Goal: Information Seeking & Learning: Learn about a topic

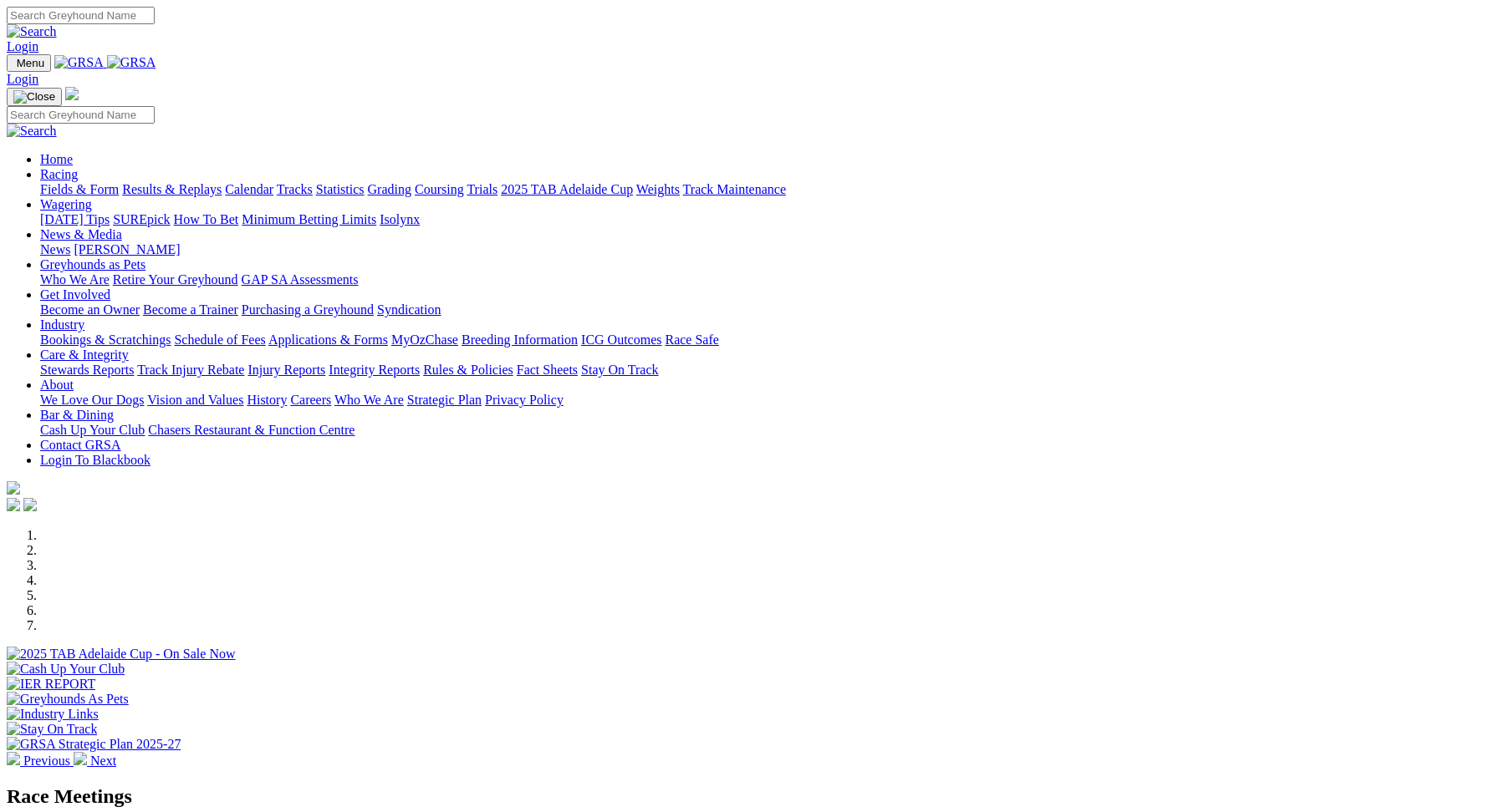
click at [78, 167] on link "Racing" at bounding box center [59, 174] width 38 height 14
click at [118, 182] on link "Fields & Form" at bounding box center [80, 189] width 79 height 14
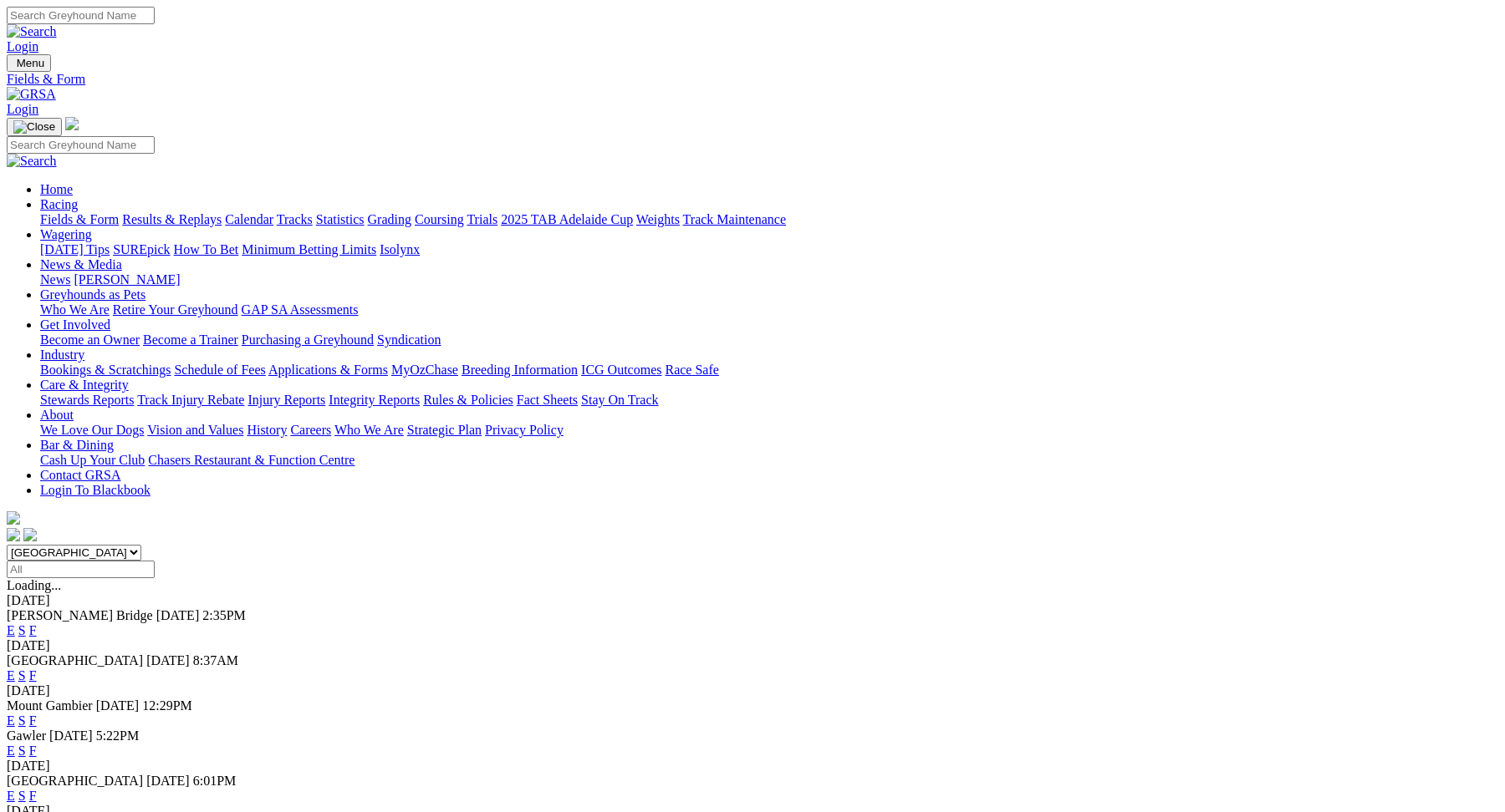
click at [141, 545] on select "[GEOGRAPHIC_DATA] [GEOGRAPHIC_DATA] [GEOGRAPHIC_DATA] [GEOGRAPHIC_DATA] [GEOGRA…" at bounding box center [74, 553] width 135 height 16
select select "[GEOGRAPHIC_DATA]"
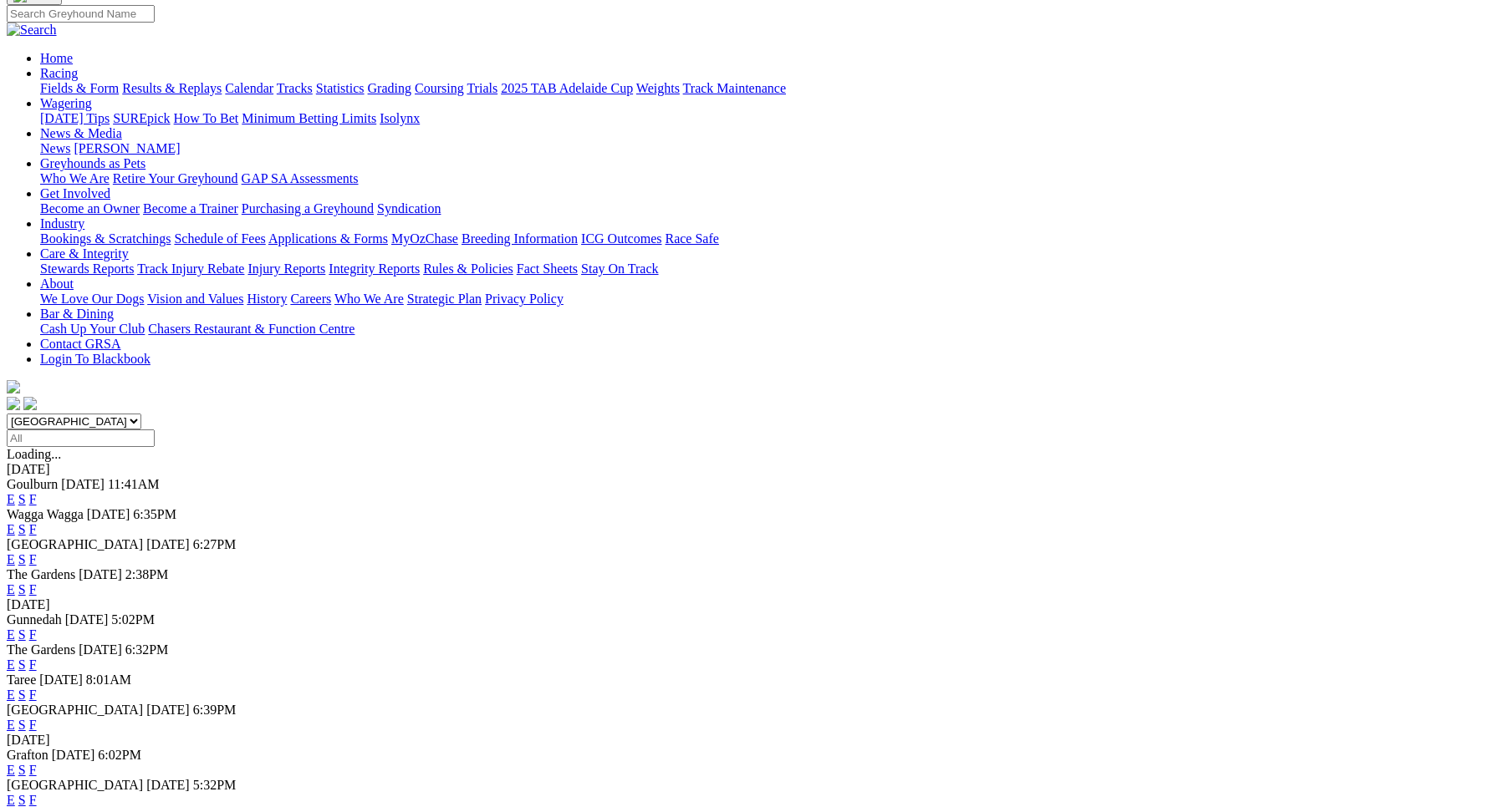
scroll to position [147, 0]
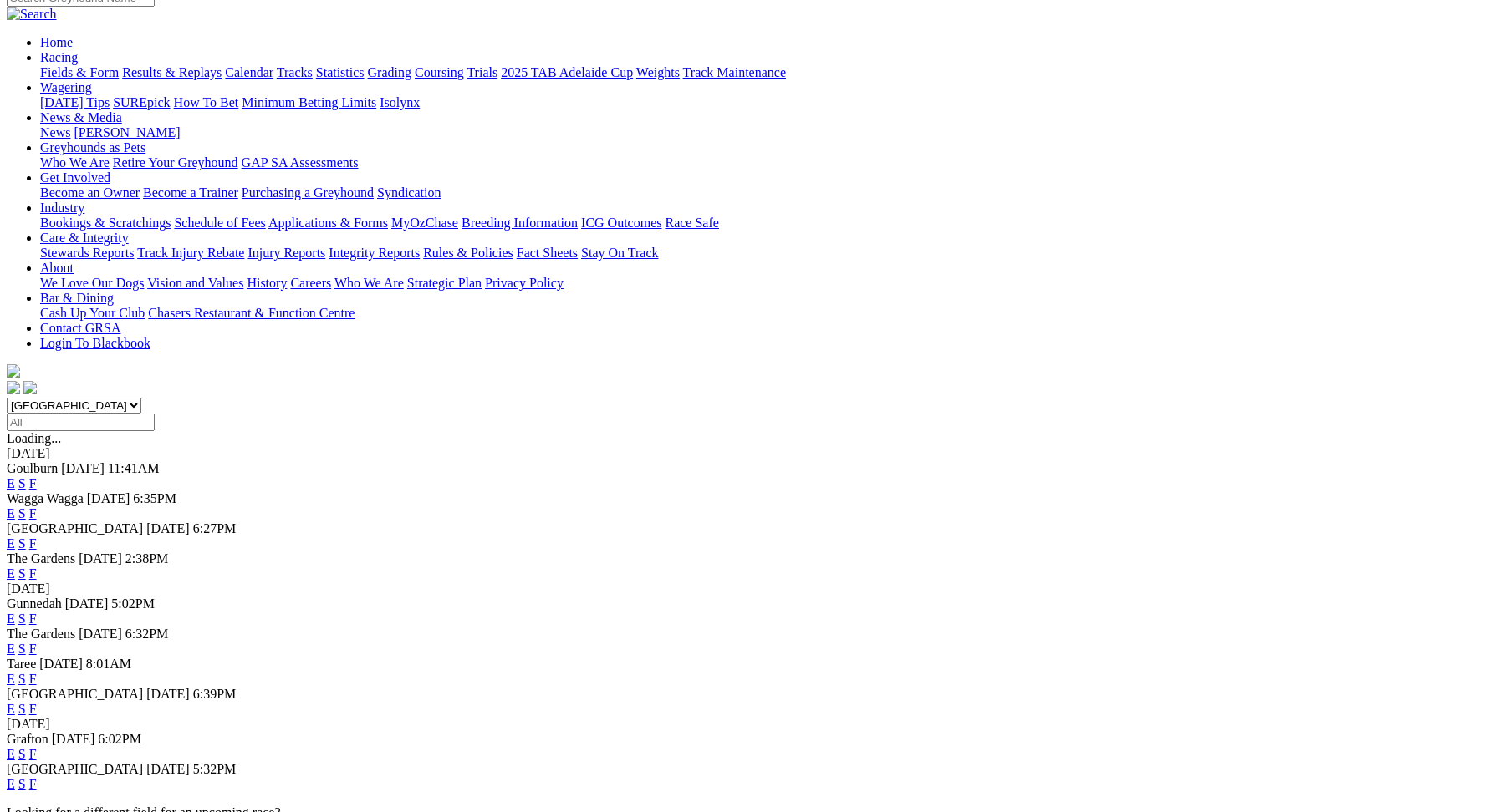
click at [15, 703] on link "E" at bounding box center [10, 710] width 8 height 14
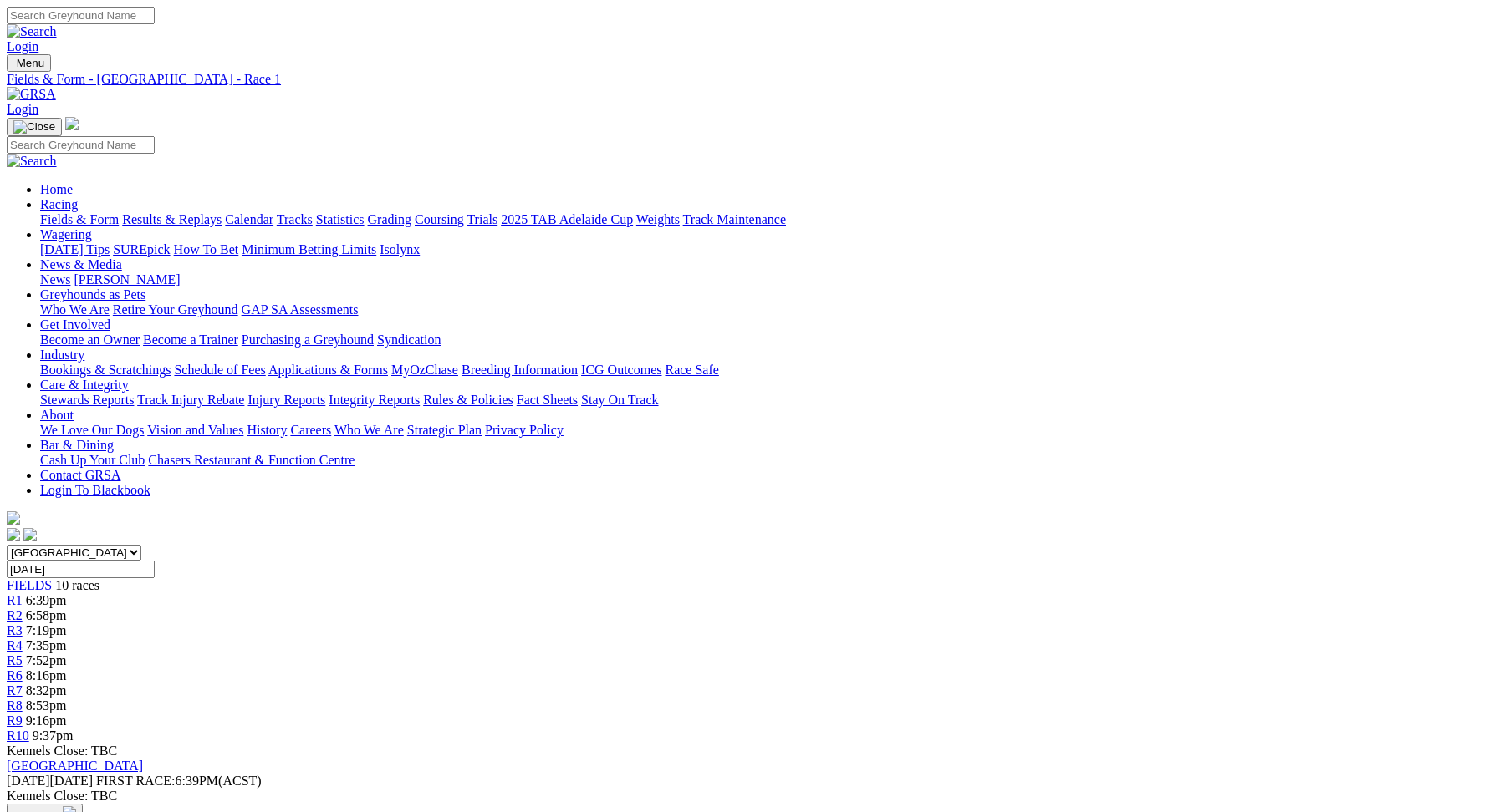
click at [67, 624] on span "7:19pm" at bounding box center [47, 631] width 41 height 14
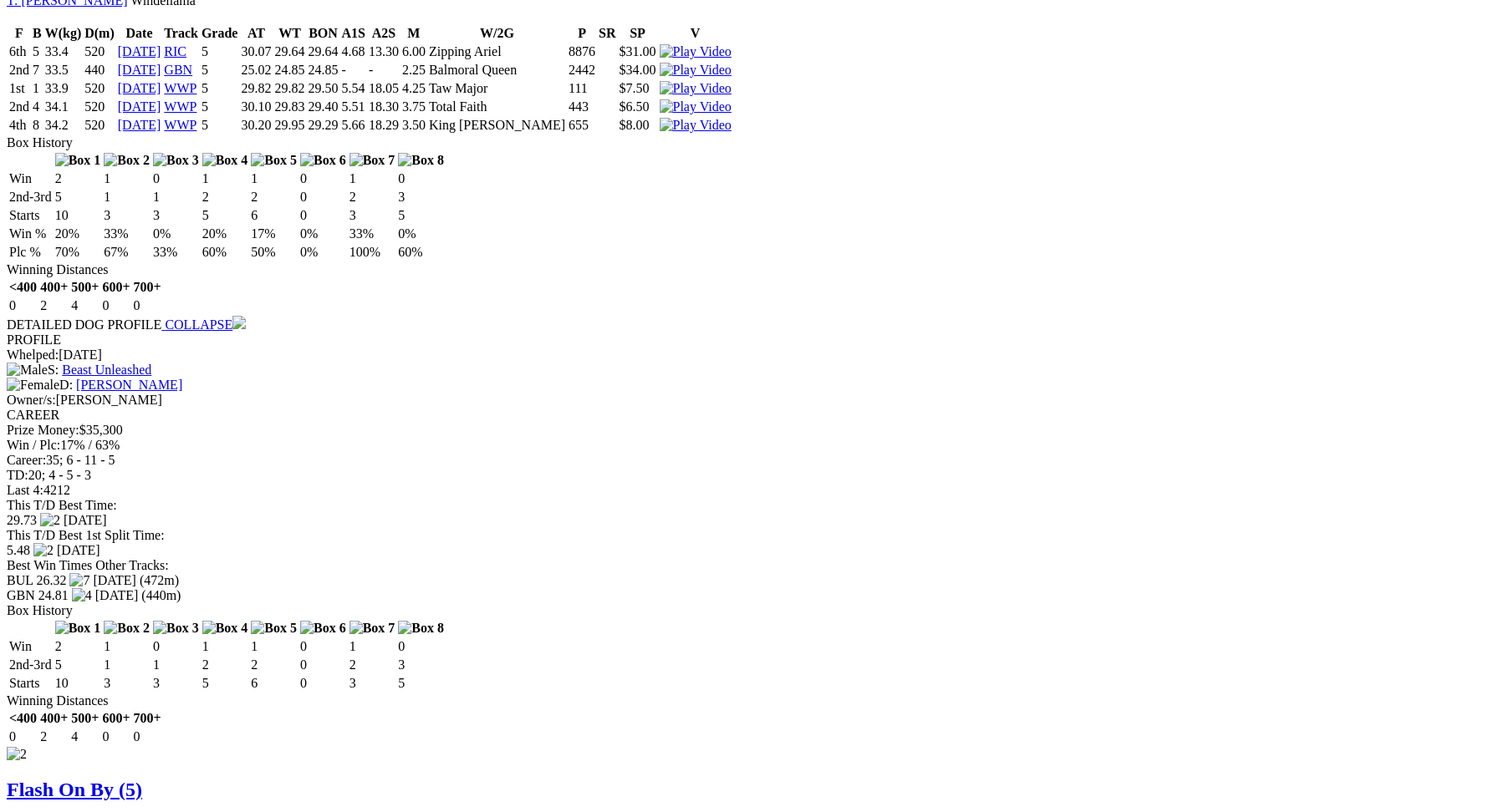
scroll to position [1314, 0]
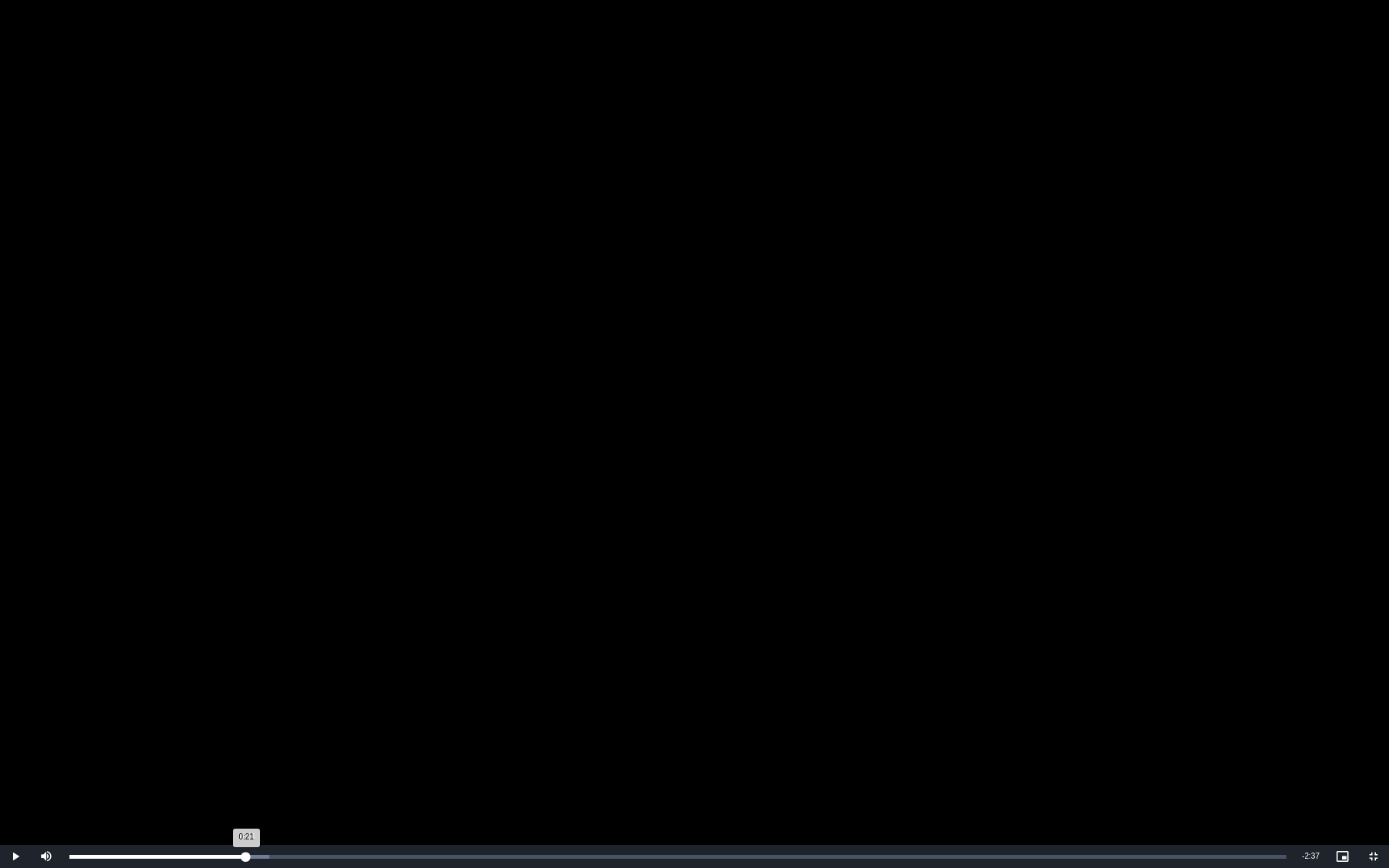
click at [246, 750] on div "Loaded : 16.41% 0:26 0:21" at bounding box center [678, 856] width 1232 height 23
click at [740, 750] on div "Loaded : 42.67% 1:40 0:33" at bounding box center [678, 856] width 1232 height 23
click at [821, 750] on div "Loaded : 55.79% 1:45 1:41" at bounding box center [678, 856] width 1232 height 23
click at [825, 750] on div "Loaded : 59.08% 1:53 1:42" at bounding box center [678, 856] width 1232 height 23
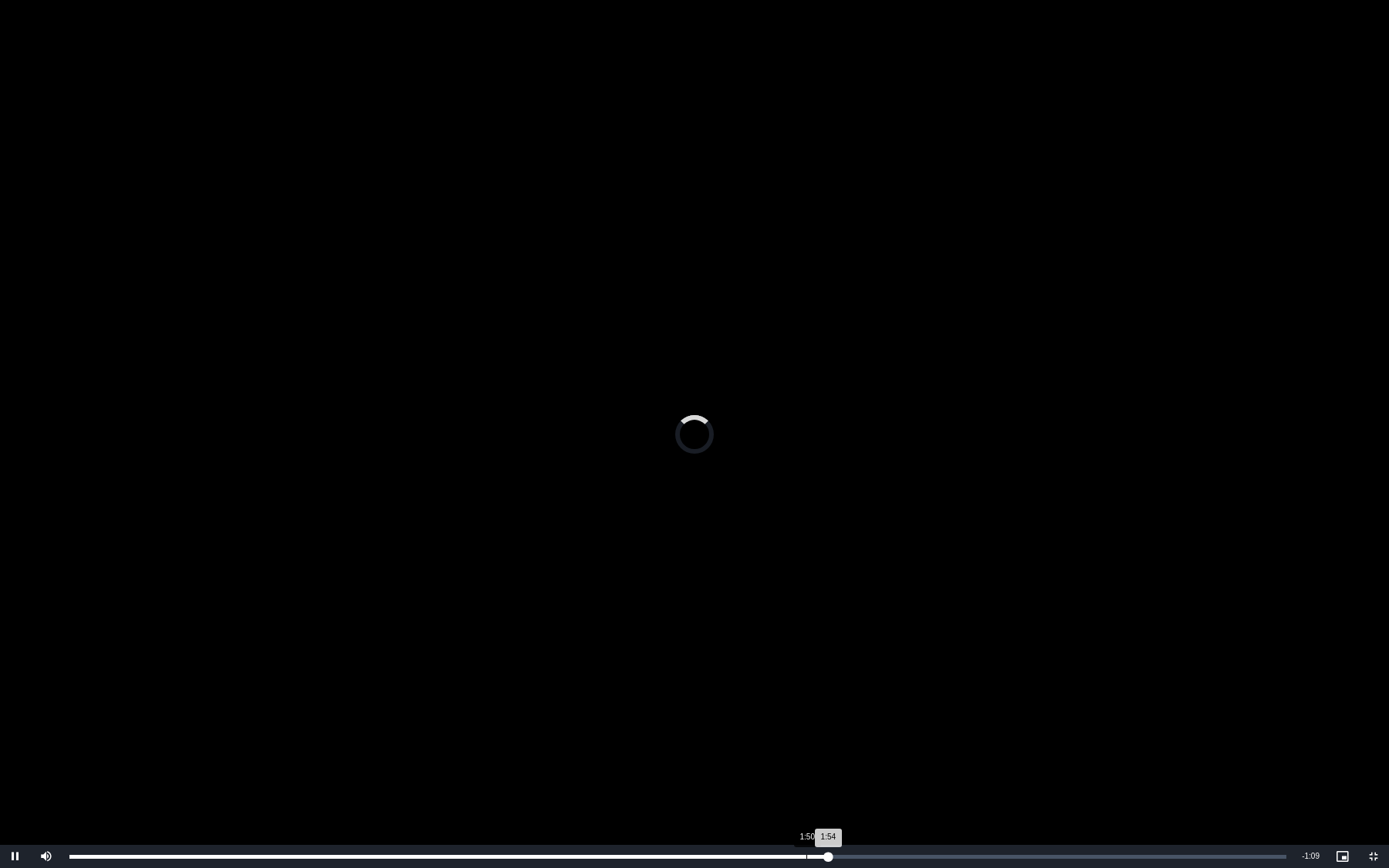
click at [801, 750] on div "Loaded : 62.36% 1:50 1:54" at bounding box center [678, 856] width 1232 height 23
click at [786, 750] on div "Loaded : 62.36% 1:47 1:50" at bounding box center [678, 856] width 1232 height 23
click at [1373, 750] on span "Video Player" at bounding box center [1373, 856] width 31 height 0
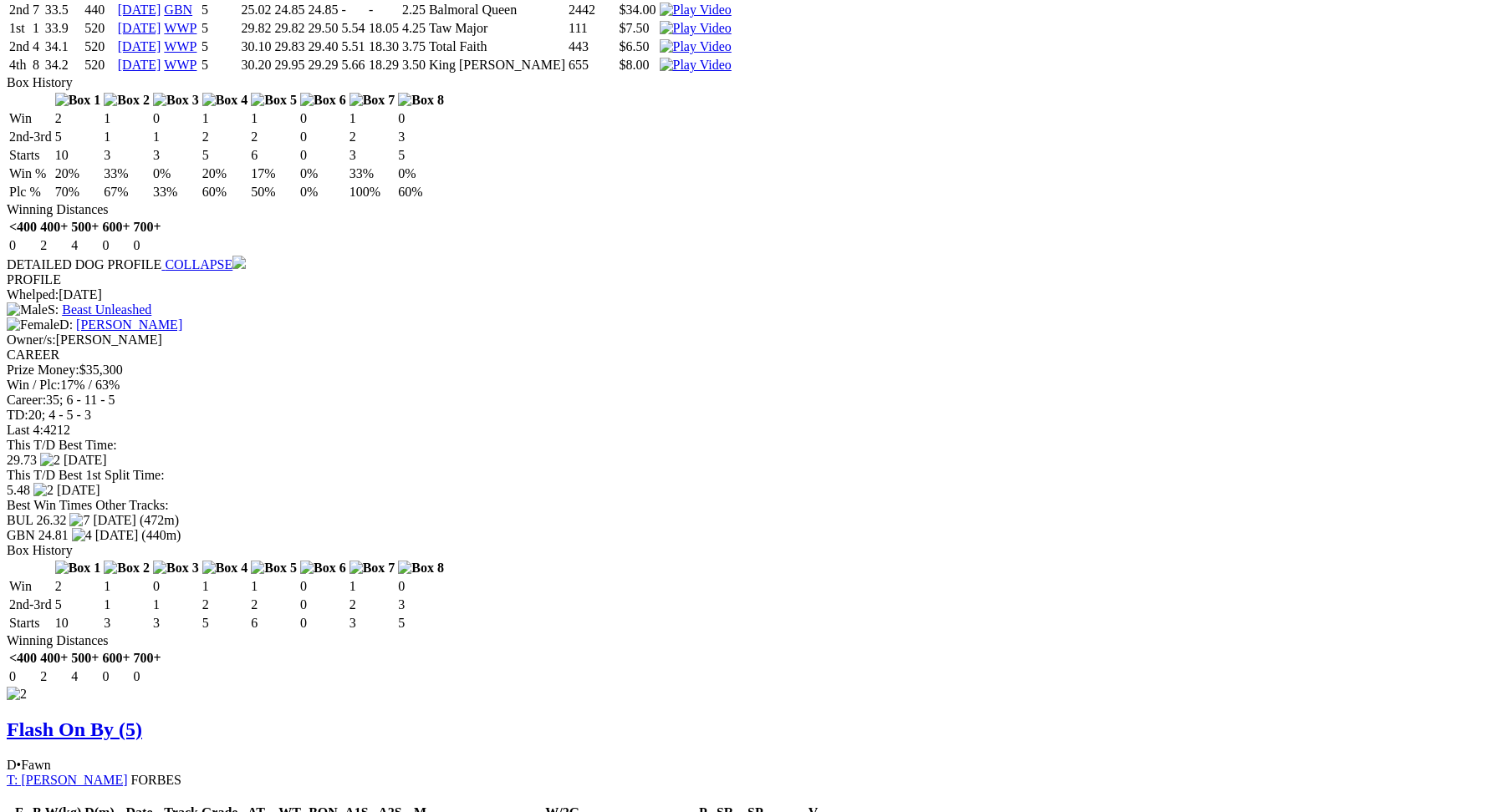
scroll to position [1380, 0]
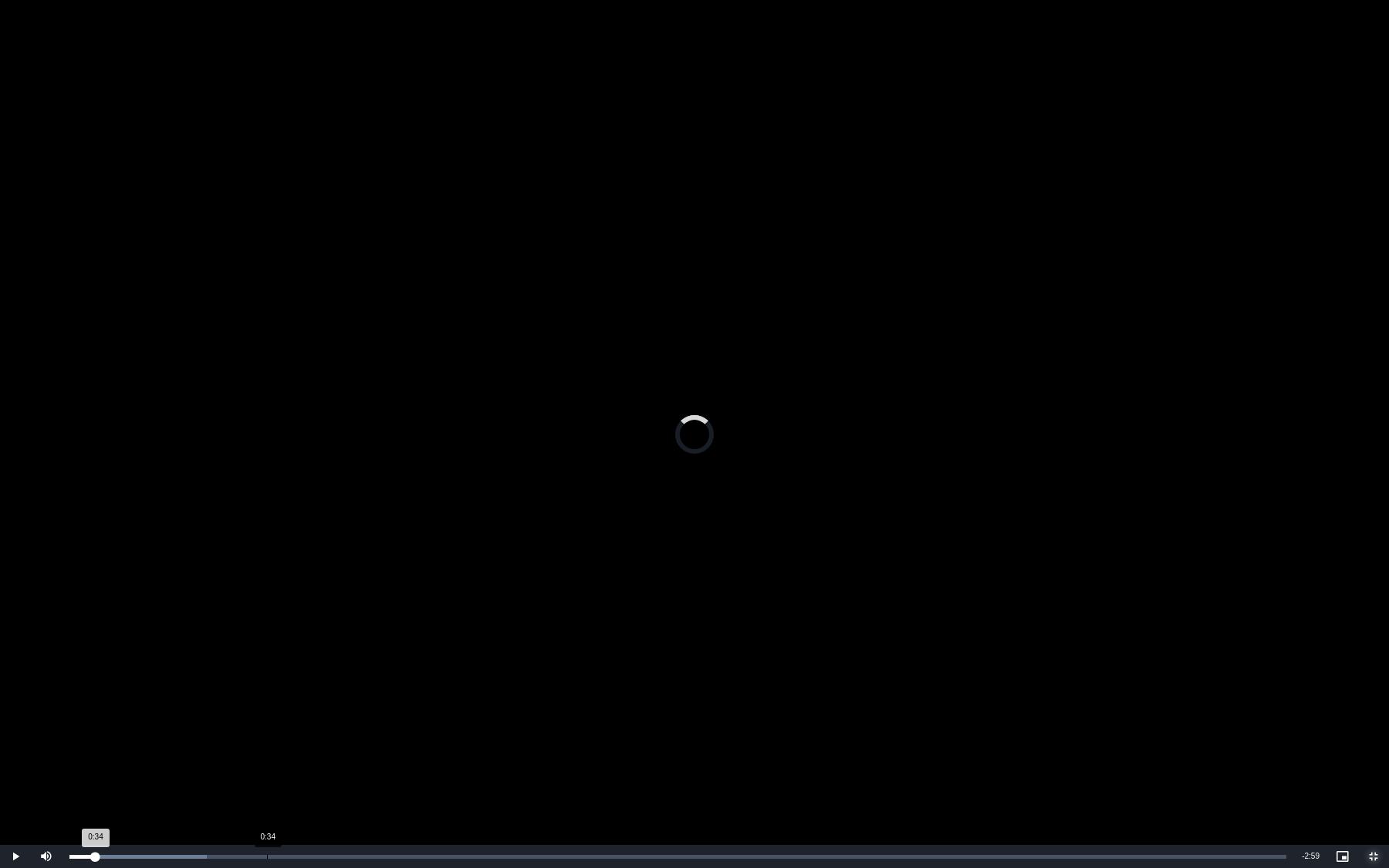
click at [267, 750] on div "Loaded : 11.28% 0:34 0:34" at bounding box center [678, 856] width 1232 height 23
click at [238, 750] on div "Loaded : 25.38% 0:32 0:35" at bounding box center [678, 856] width 1232 height 23
click at [297, 727] on video "To view this video please enable JavaScript, and consider upgrading to a web br…" at bounding box center [694, 434] width 1389 height 868
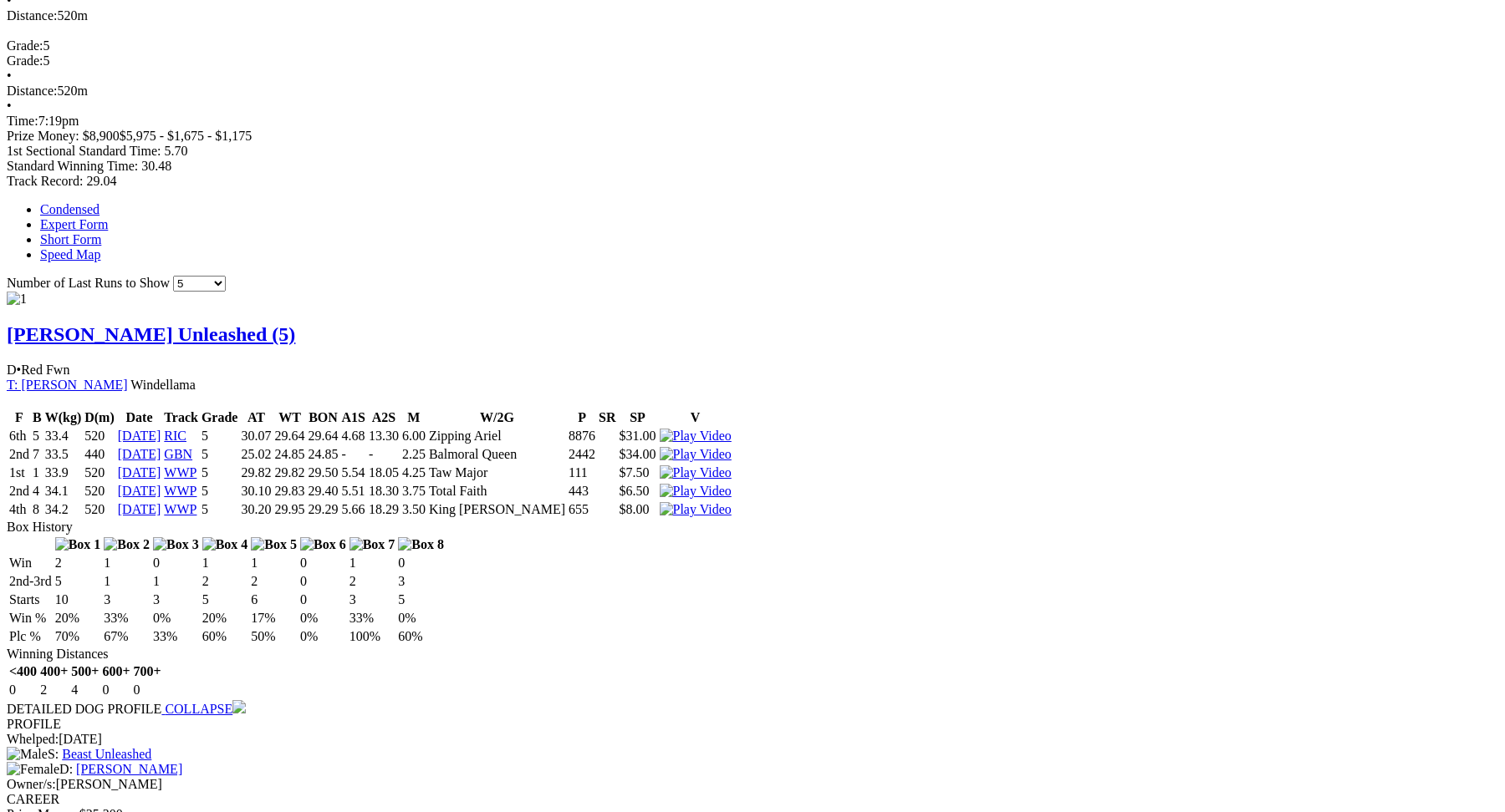
scroll to position [800, 0]
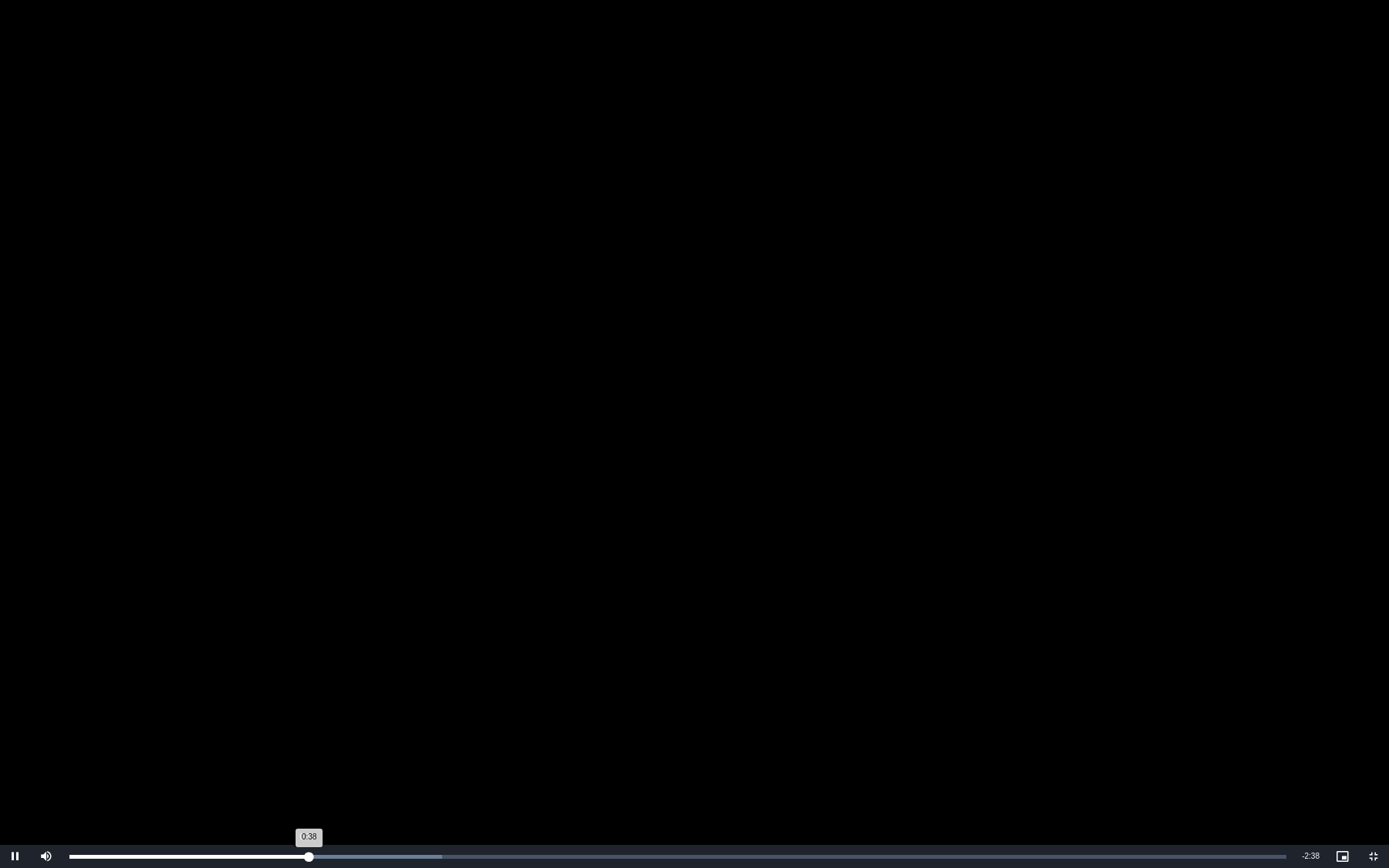
click at [296, 750] on div "Loaded : 30.64% 0:38 0:38" at bounding box center [678, 856] width 1232 height 23
click at [296, 750] on div "Loaded : 42.90% 0:36 0:43" at bounding box center [678, 856] width 1232 height 23
click at [321, 750] on div "Loaded : 45.96% 0:40 0:40" at bounding box center [678, 856] width 1217 height 4
click at [305, 750] on div "Loaded : 45.96% 0:38 0:41" at bounding box center [678, 856] width 1217 height 4
click at [375, 750] on div "0:49" at bounding box center [375, 856] width 1 height 4
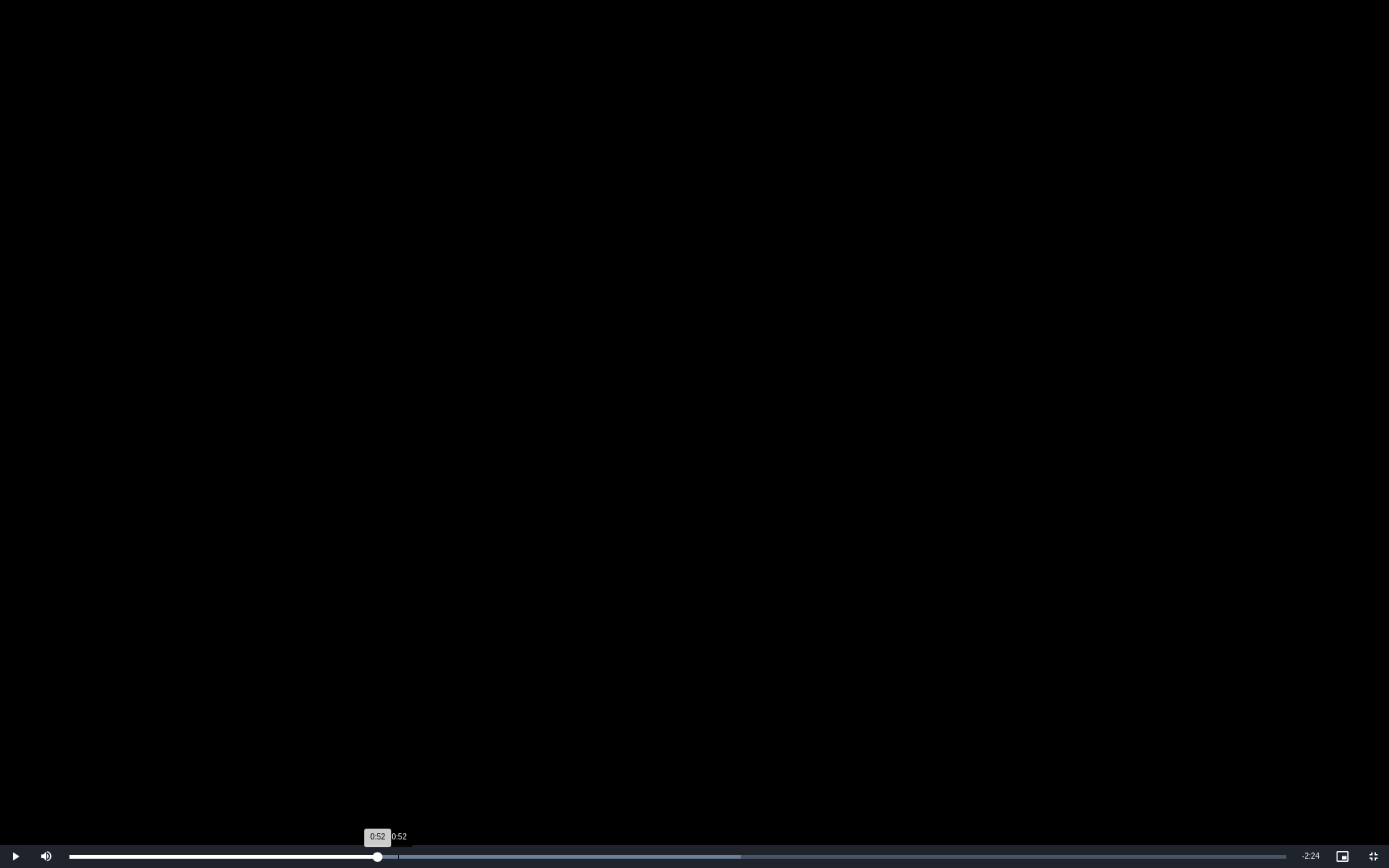
click at [398, 750] on div "0:52" at bounding box center [398, 856] width 1 height 4
click at [412, 750] on div "0:55" at bounding box center [412, 856] width 1 height 4
click at [425, 750] on div "0:57" at bounding box center [425, 856] width 1 height 4
click at [438, 750] on div "Loaded : 58.22% 0:58 0:57" at bounding box center [678, 856] width 1232 height 23
click at [454, 750] on div "Loaded : 58.22% 1:01 0:59" at bounding box center [678, 856] width 1232 height 23
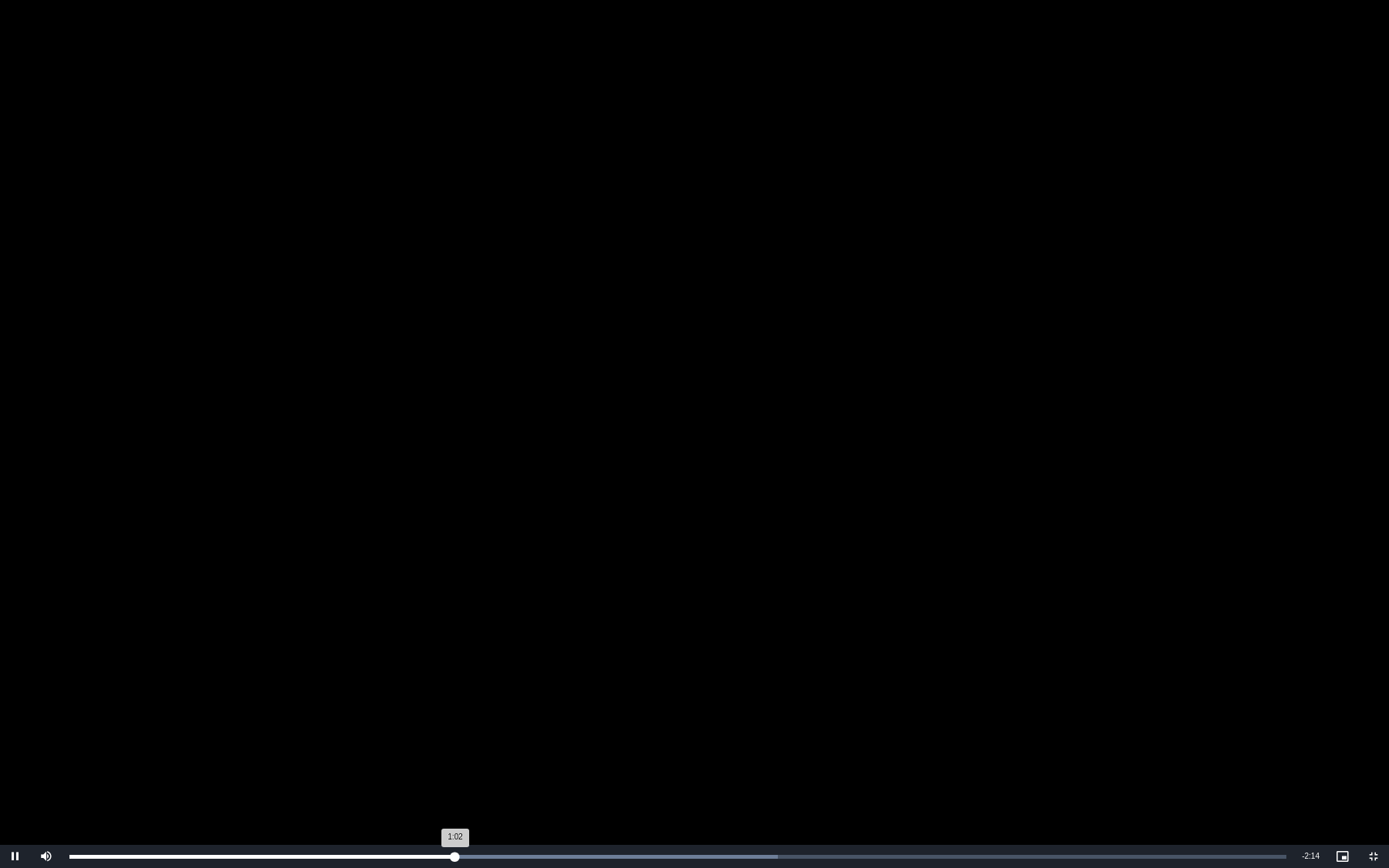
click at [465, 750] on div "Loaded : 58.22% 1:01 1:02" at bounding box center [678, 856] width 1232 height 23
click at [476, 750] on div "Loaded : 61.29% 1:03 1:04" at bounding box center [678, 856] width 1232 height 23
click at [565, 750] on div "Loaded : 64.35% 1:19 1:19" at bounding box center [678, 856] width 1232 height 23
click at [625, 750] on div "Loaded : 64.35% 1:20 1:20" at bounding box center [678, 856] width 1232 height 23
click at [694, 750] on div "Loaded : 64.35% 1:29 1:29" at bounding box center [678, 856] width 1232 height 23
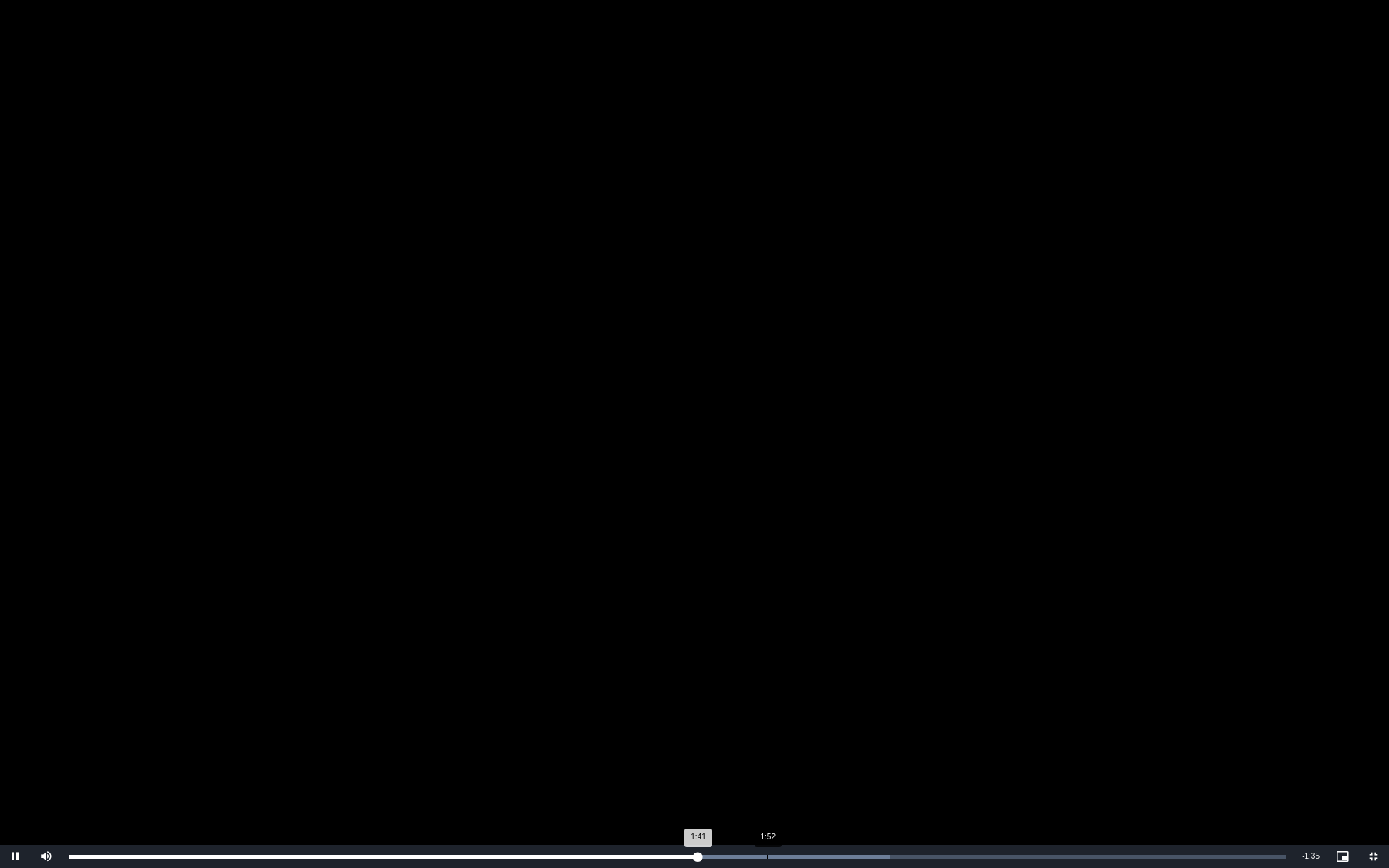
click at [779, 750] on div "Loaded : 67.41% 1:52 1:41" at bounding box center [678, 856] width 1232 height 23
click at [839, 750] on div "2:03" at bounding box center [838, 856] width 1 height 4
click at [798, 750] on div "Loaded : 67.41% 2:00 2:04" at bounding box center [678, 856] width 1232 height 23
click at [825, 750] on div "Loaded : 70.48% 2:01 1:59" at bounding box center [678, 856] width 1232 height 23
click at [809, 750] on div "Loaded : 73.54% 1:59 2:02" at bounding box center [678, 856] width 1232 height 23
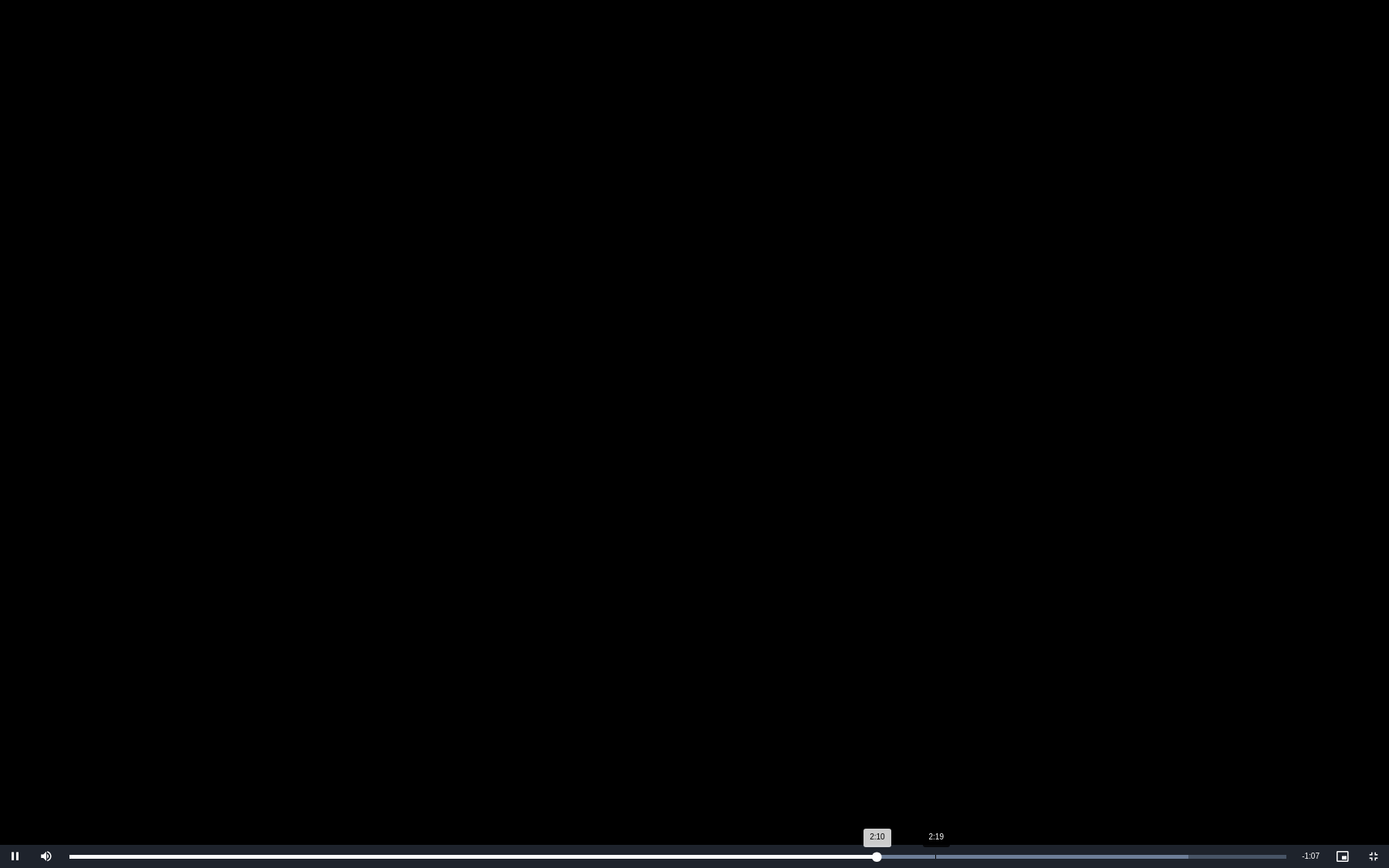
click at [925, 750] on div "Loaded : 91.93% 2:19 2:10" at bounding box center [678, 856] width 1232 height 23
click at [912, 750] on video "To view this video please enable JavaScript, and consider upgrading to a web br…" at bounding box center [694, 434] width 1389 height 868
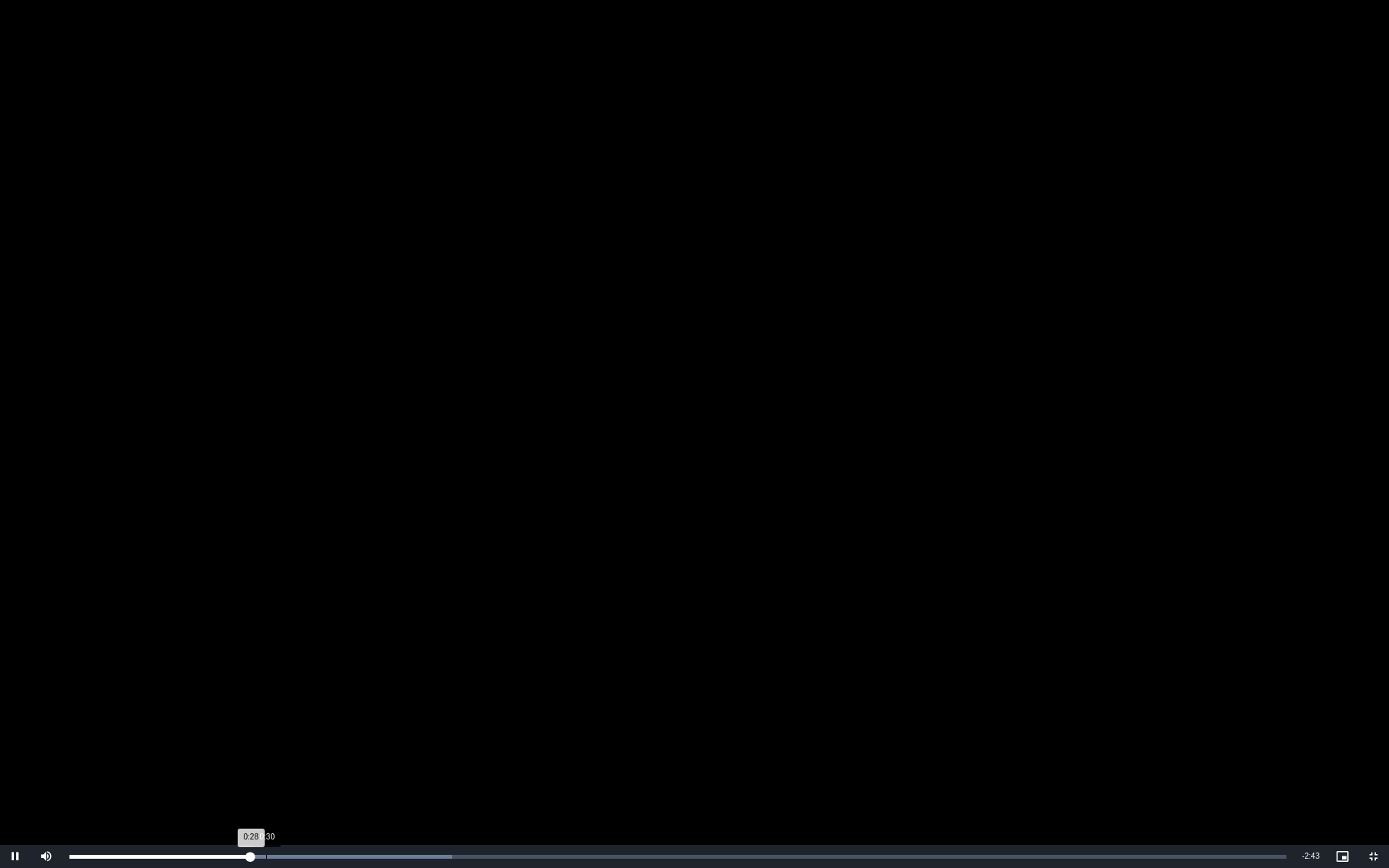
click at [265, 750] on div "Loaded : 31.45% 0:30 0:28" at bounding box center [678, 856] width 1217 height 4
click at [253, 750] on div "Loaded : 34.59% 0:28 0:28" at bounding box center [678, 856] width 1217 height 4
click at [282, 750] on div "0:33" at bounding box center [282, 856] width 1 height 4
click at [284, 750] on div "0:33" at bounding box center [176, 856] width 215 height 4
click at [295, 750] on div "0:35" at bounding box center [182, 856] width 226 height 4
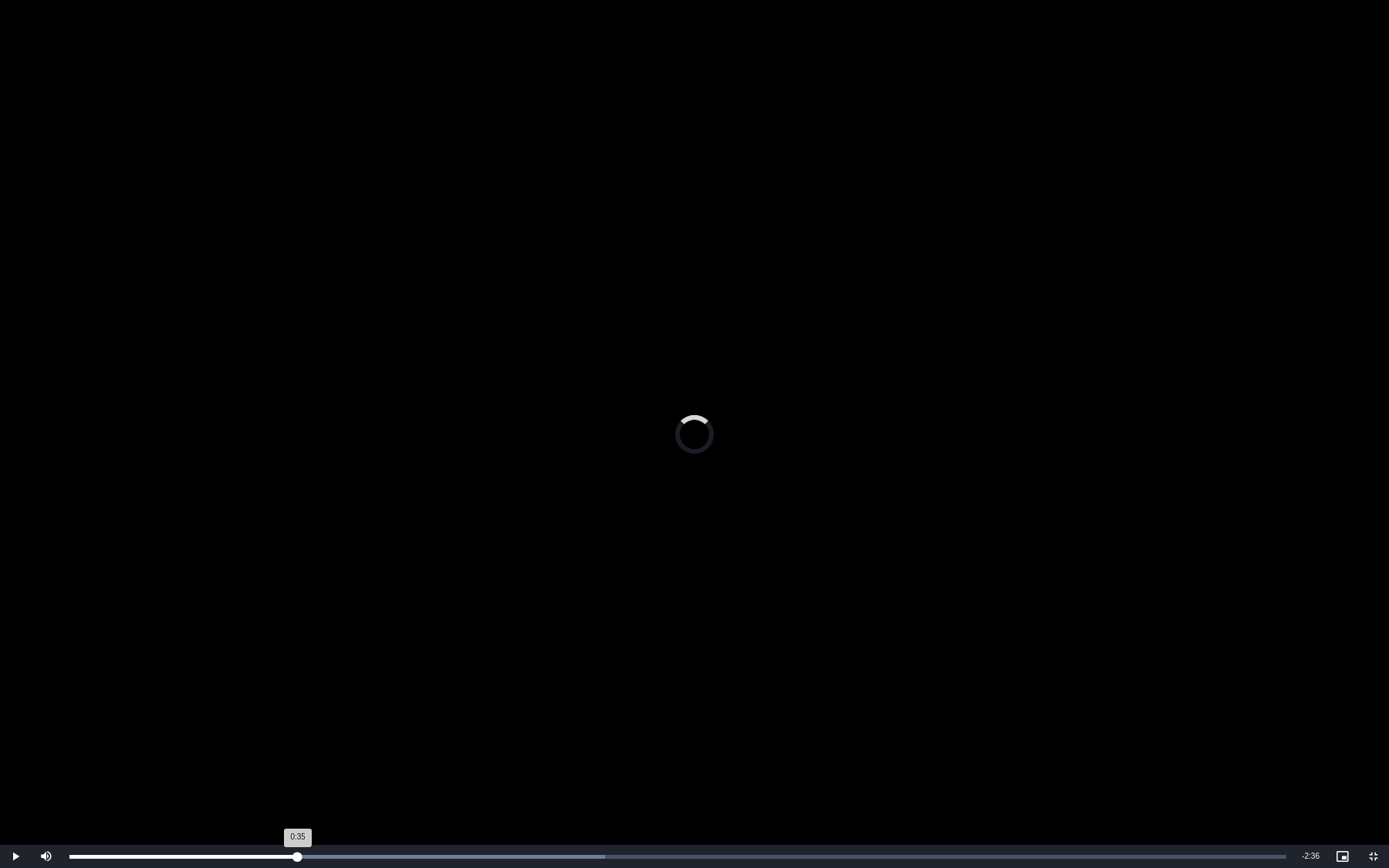
click at [298, 750] on div "0:35" at bounding box center [184, 856] width 229 height 4
click at [308, 750] on div "Loaded : 47.17% 0:37 0:36" at bounding box center [678, 856] width 1217 height 4
click at [309, 750] on div "0:37" at bounding box center [308, 856] width 1 height 4
click at [380, 750] on div "Loaded : 47.17% 0:48 0:41" at bounding box center [678, 856] width 1217 height 4
click at [518, 750] on div "Loaded : 50.31% 1:10 0:49" at bounding box center [678, 856] width 1232 height 23
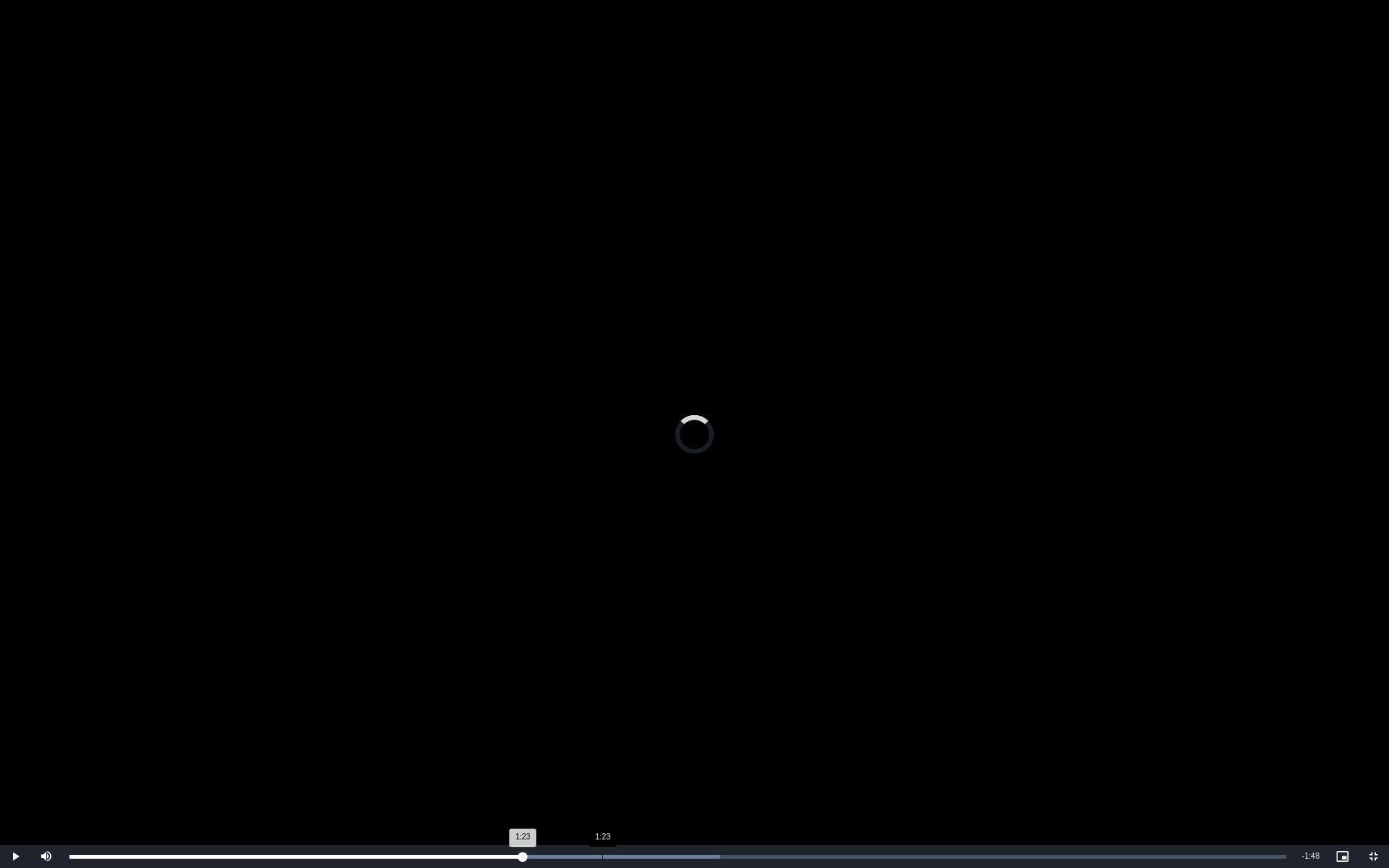
click at [601, 750] on div "Loaded : 53.46% 1:23 1:23" at bounding box center [678, 856] width 1232 height 23
click at [727, 750] on div "Loaded : 53.46% 1:43 1:23" at bounding box center [678, 856] width 1232 height 23
click at [788, 750] on div "Loaded : 56.60% 1:52 1:43" at bounding box center [678, 856] width 1232 height 23
click at [817, 750] on div "Progress Bar" at bounding box center [797, 856] width 76 height 4
click at [803, 750] on div "Loaded : 66.03% 1:55 1:57" at bounding box center [678, 856] width 1217 height 4
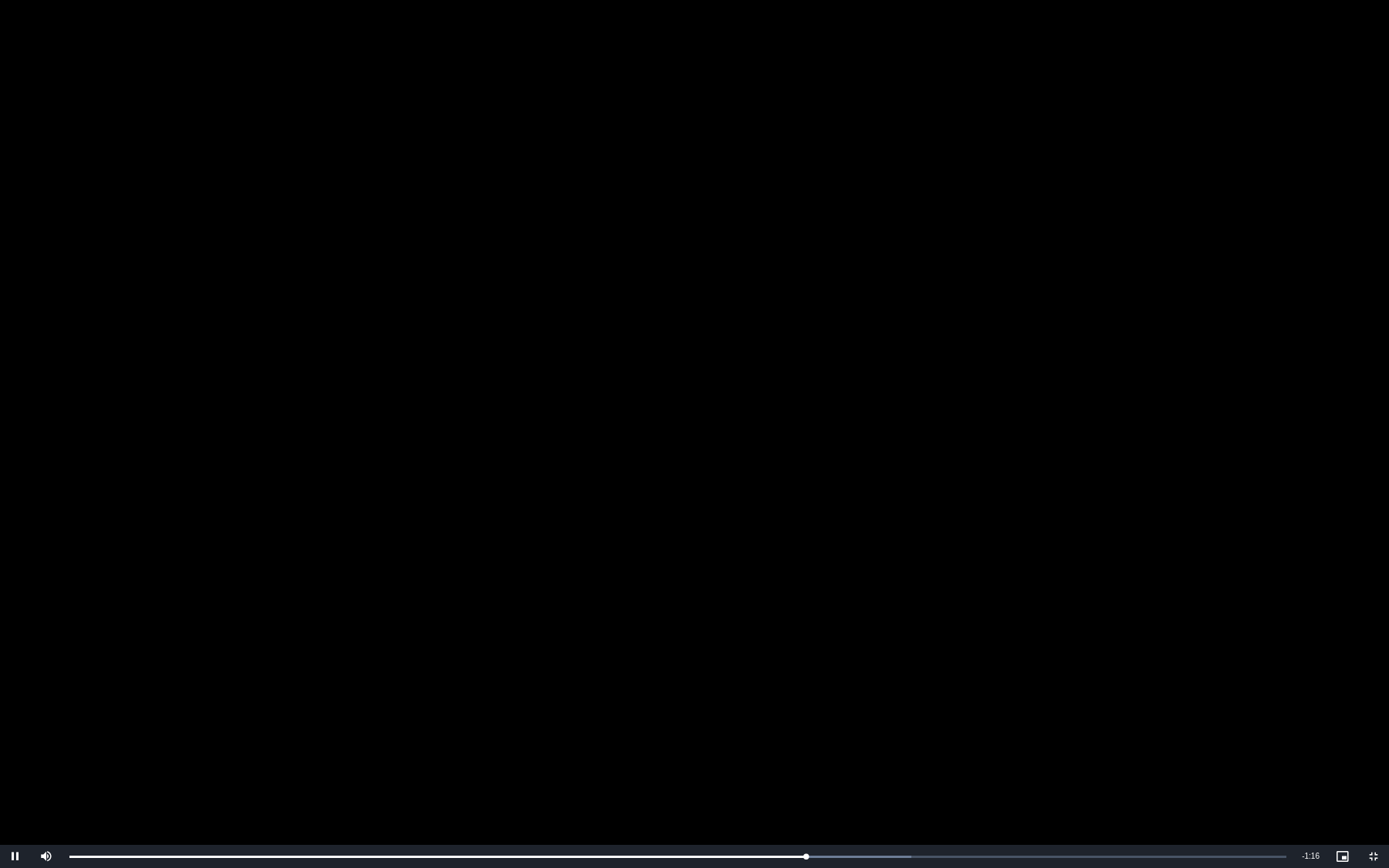
click at [749, 733] on video "To view this video please enable JavaScript, and consider upgrading to a web br…" at bounding box center [694, 434] width 1389 height 868
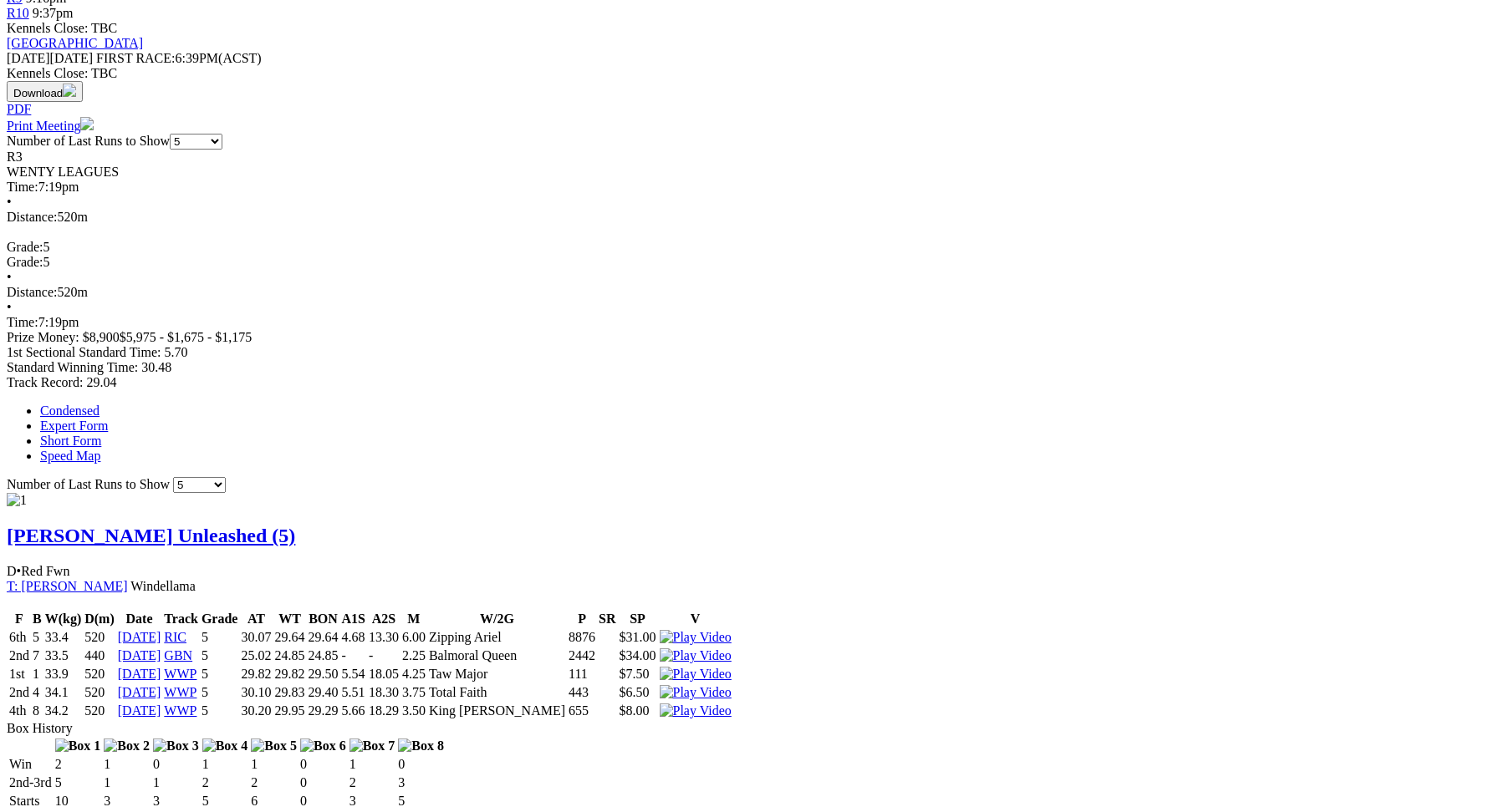
scroll to position [712, 0]
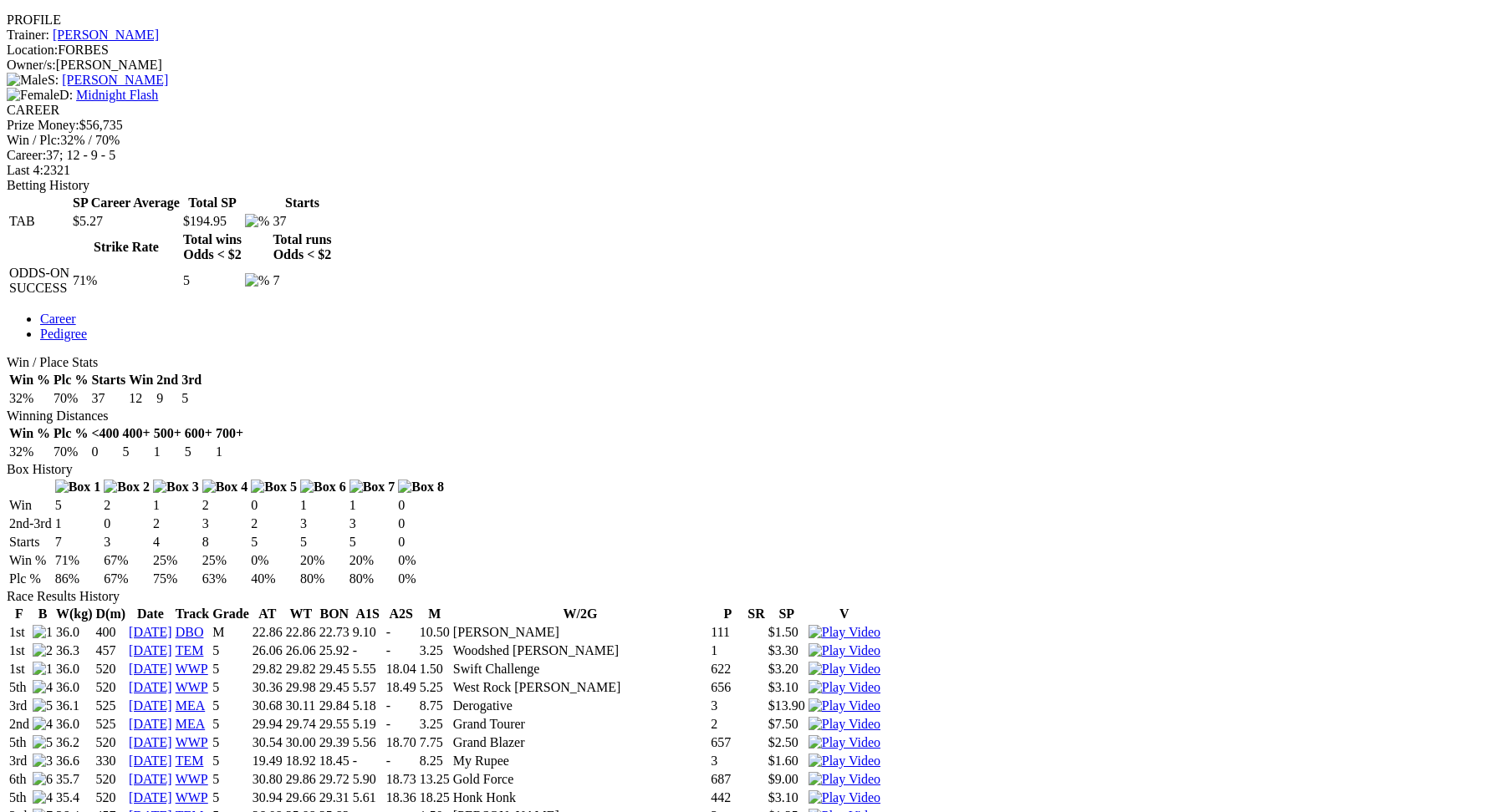
scroll to position [633, 0]
click at [880, 663] on img at bounding box center [844, 670] width 72 height 15
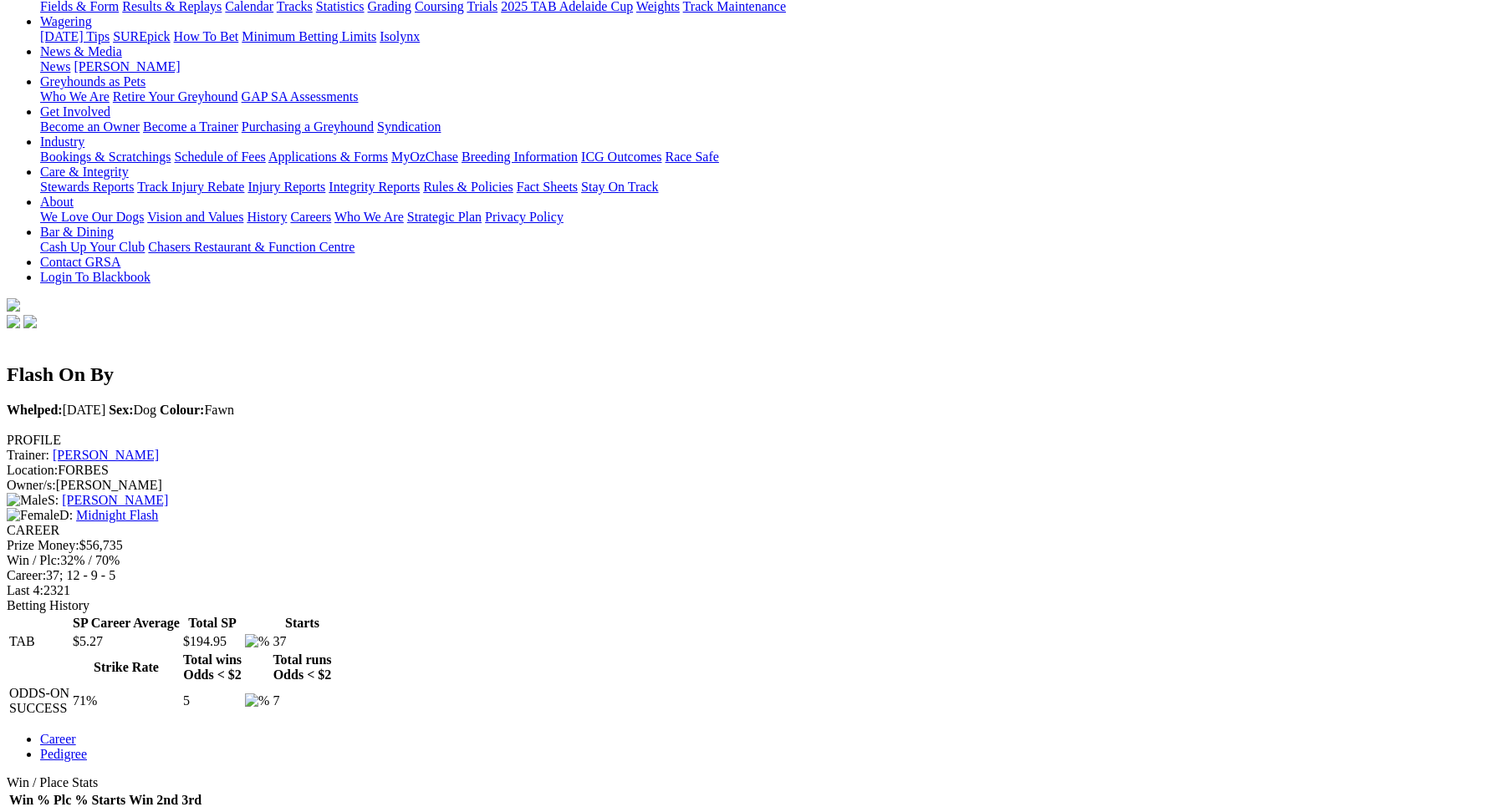
scroll to position [527, 0]
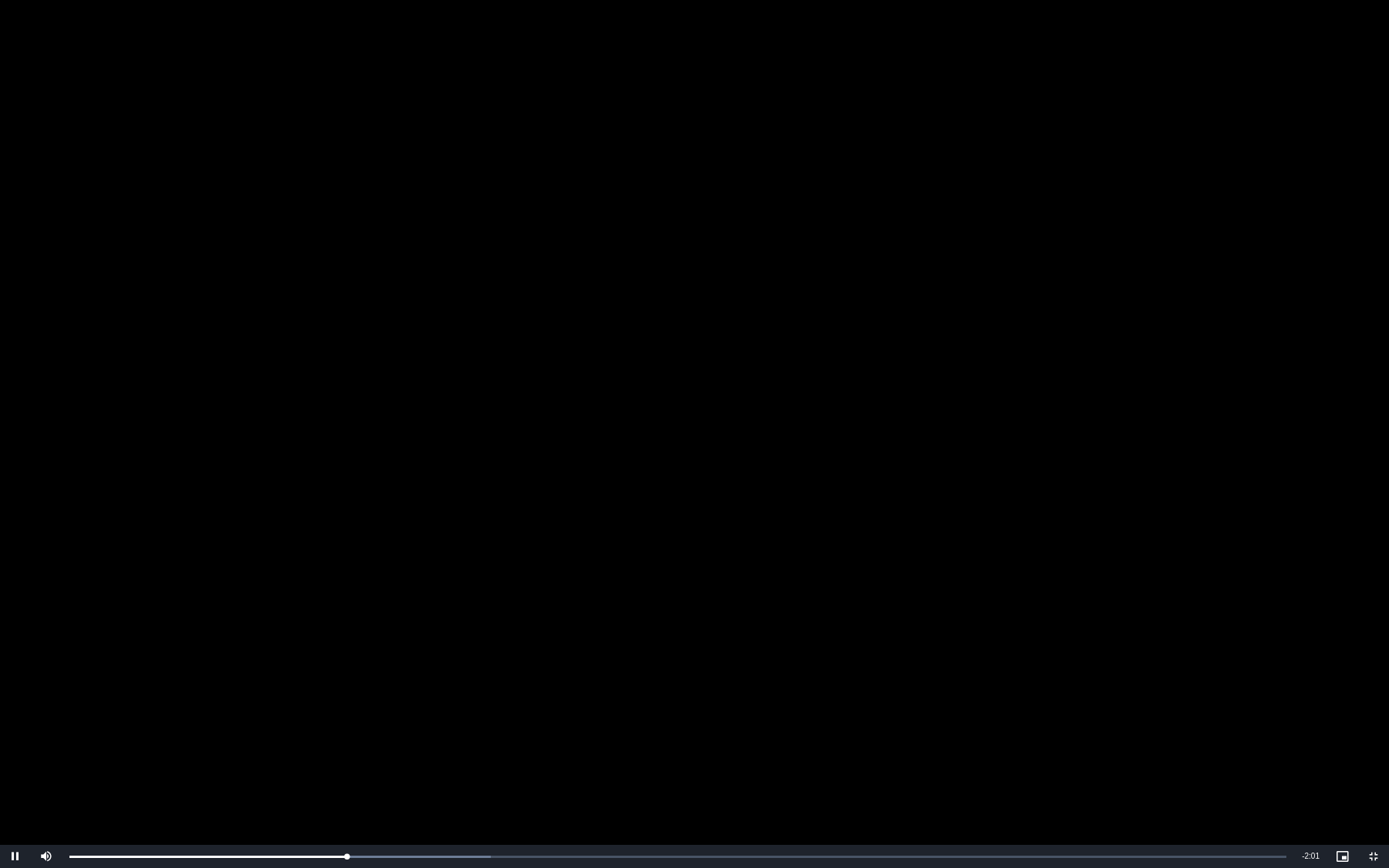
click at [702, 527] on video "To view this video please enable JavaScript, and consider upgrading to a web br…" at bounding box center [694, 434] width 1389 height 868
